Goal: Transaction & Acquisition: Purchase product/service

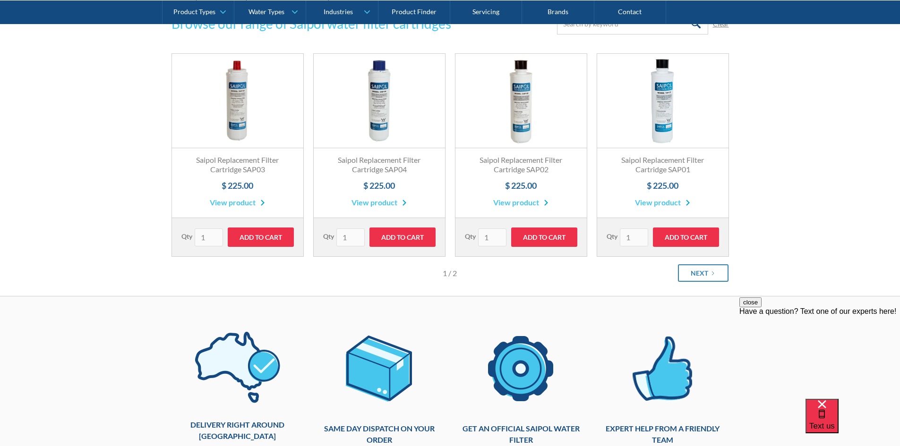
scroll to position [283, 0]
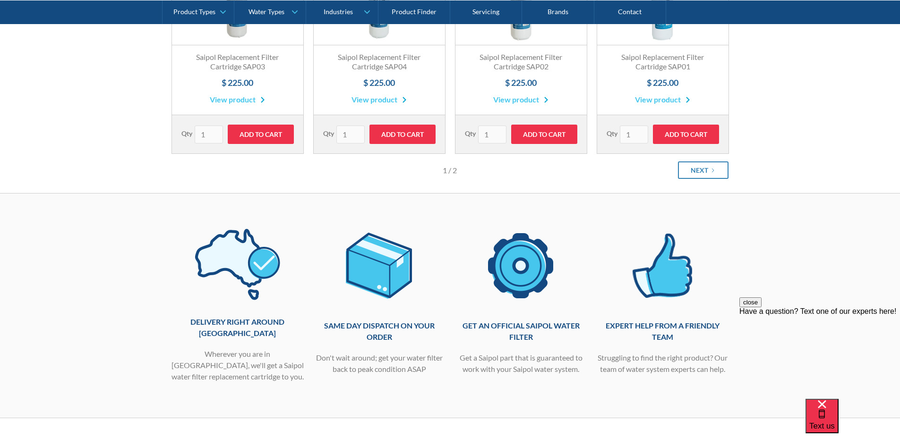
drag, startPoint x: 707, startPoint y: 171, endPoint x: 714, endPoint y: 181, distance: 12.7
click at [707, 171] on div "Next" at bounding box center [699, 170] width 17 height 10
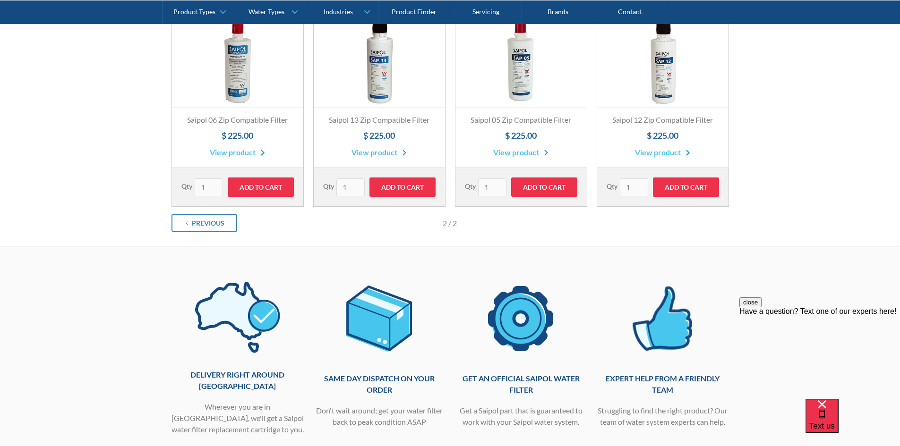
scroll to position [189, 0]
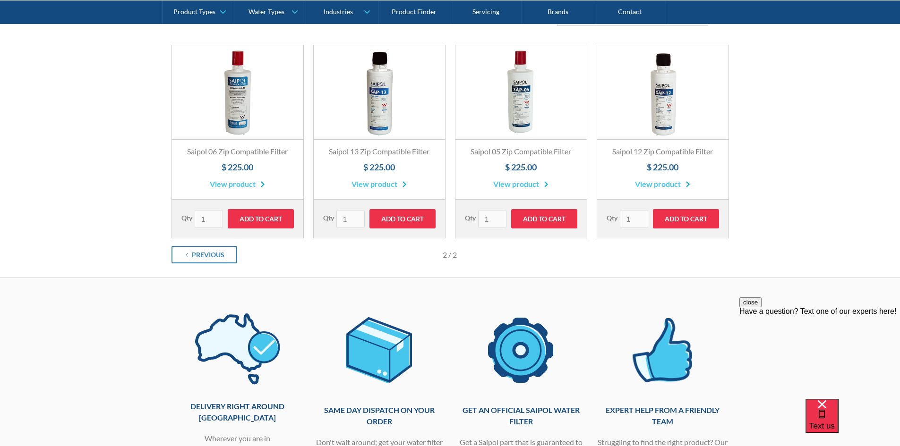
click at [663, 99] on link "Fits All Brands Best Seller" at bounding box center [662, 92] width 131 height 94
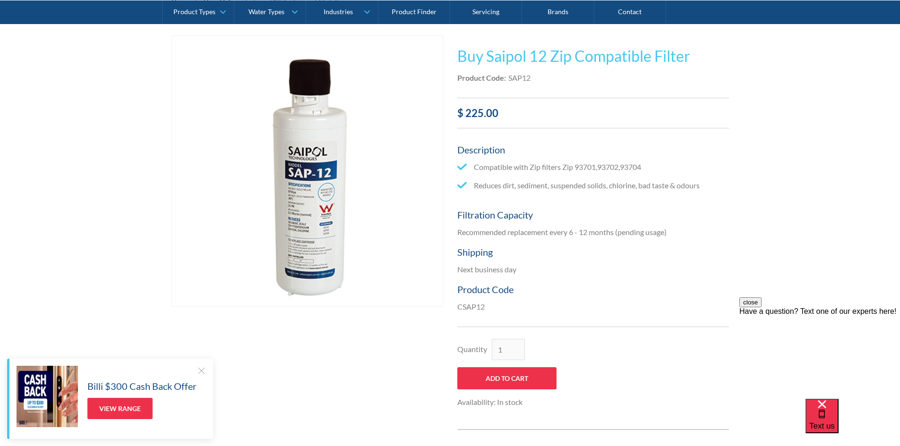
scroll to position [189, 0]
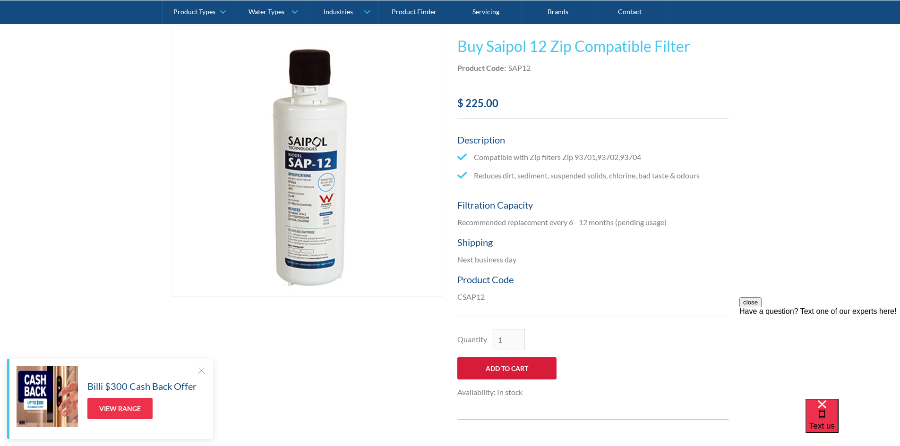
click at [504, 371] on input "Add to Cart" at bounding box center [506, 369] width 99 height 22
type input "Add to Cart"
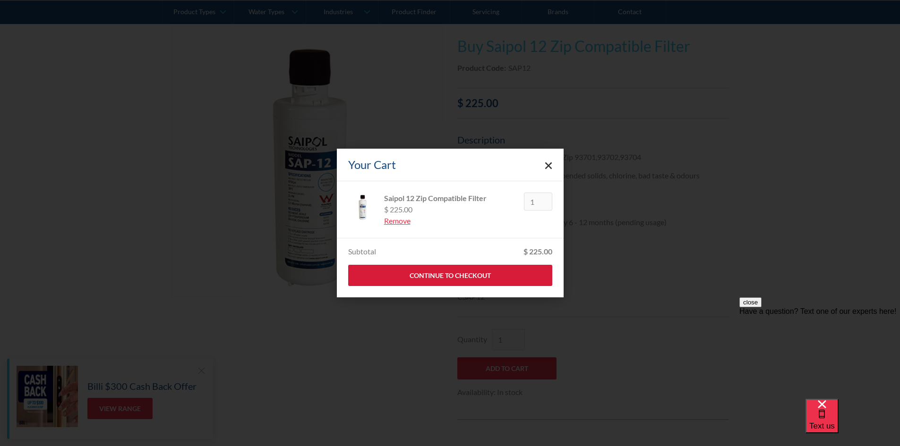
click at [478, 275] on link "Continue to Checkout" at bounding box center [450, 275] width 204 height 21
